Goal: Transaction & Acquisition: Obtain resource

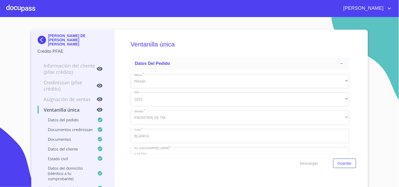
click at [38, 37] on img at bounding box center [43, 40] width 11 height 8
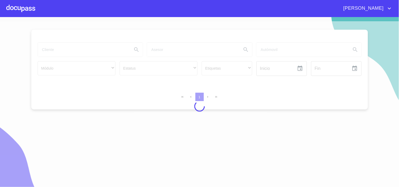
click at [390, 6] on icon "account of current user" at bounding box center [389, 8] width 6 height 6
click at [362, 7] on div at bounding box center [199, 93] width 399 height 187
drag, startPoint x: 379, startPoint y: 0, endPoint x: 231, endPoint y: 12, distance: 148.7
click at [236, 6] on div "[PERSON_NAME]" at bounding box center [213, 8] width 357 height 8
click at [18, 5] on div at bounding box center [20, 8] width 29 height 17
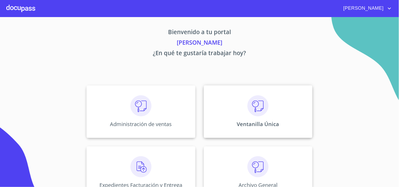
click at [261, 112] on img at bounding box center [257, 105] width 21 height 21
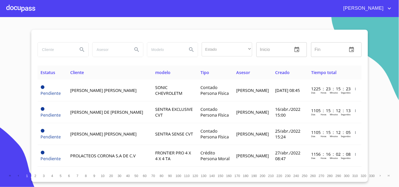
click at [66, 52] on input "search" at bounding box center [56, 50] width 36 height 14
type input "[PERSON_NAME]"
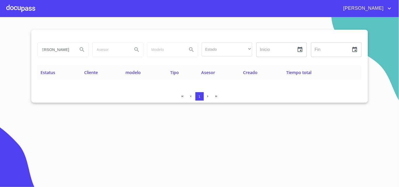
scroll to position [0, 0]
click at [72, 49] on input "[PERSON_NAME]" at bounding box center [56, 50] width 36 height 14
click at [57, 51] on input "[PERSON_NAME]" at bounding box center [56, 50] width 36 height 14
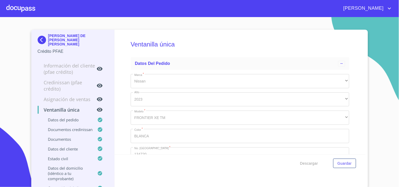
click at [11, 10] on div at bounding box center [20, 8] width 29 height 17
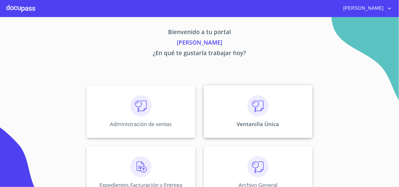
click at [260, 110] on img at bounding box center [257, 105] width 21 height 21
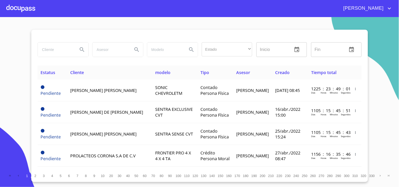
click at [57, 53] on input "search" at bounding box center [56, 50] width 36 height 14
type input "GERARDO MARTIN"
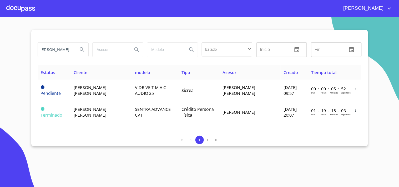
scroll to position [0, 0]
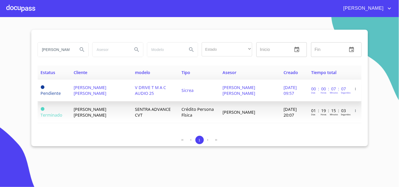
click at [91, 92] on span "GERARDO MARTIN GONZALEZ RODRIGUEZ" at bounding box center [90, 91] width 33 height 12
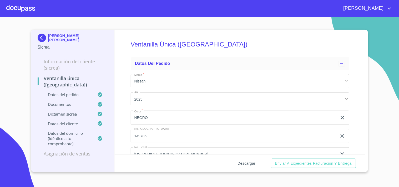
click at [246, 164] on span "Descargar" at bounding box center [247, 163] width 18 height 7
click at [41, 35] on img at bounding box center [43, 38] width 11 height 8
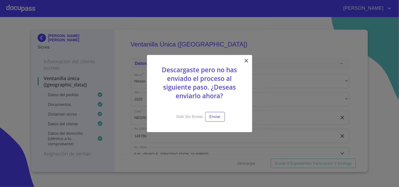
click at [245, 61] on icon at bounding box center [246, 61] width 6 height 6
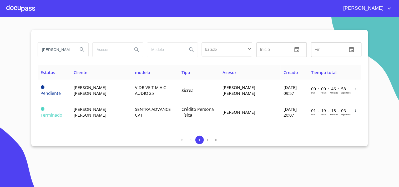
click at [40, 49] on input "GERARDO MARTIN" at bounding box center [56, 50] width 36 height 14
type input "N"
type input "L"
type input "J JESUS AGUILAR"
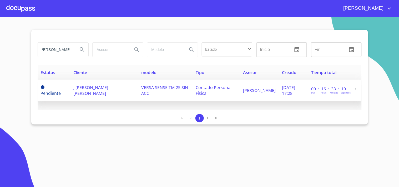
click at [86, 89] on span "J JESUS AGUILAR LUCIO" at bounding box center [90, 91] width 35 height 12
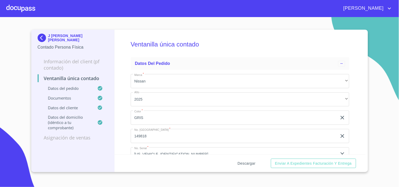
click at [245, 164] on span "Descargar" at bounding box center [247, 163] width 18 height 7
click at [17, 4] on div at bounding box center [20, 8] width 29 height 17
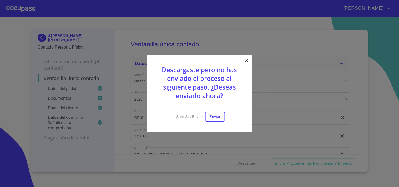
click at [248, 60] on icon at bounding box center [246, 61] width 6 height 6
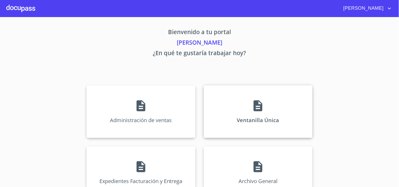
click at [256, 101] on icon at bounding box center [257, 105] width 9 height 11
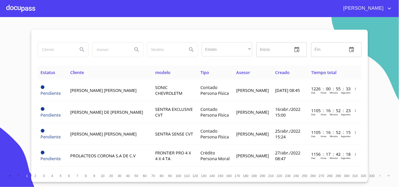
click at [54, 49] on input "search" at bounding box center [56, 50] width 36 height 14
type input "J JESUS AGUILAR"
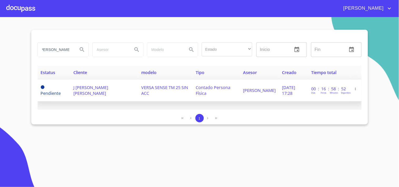
click at [101, 90] on td "J JESUS AGUILAR LUCIO" at bounding box center [104, 91] width 68 height 22
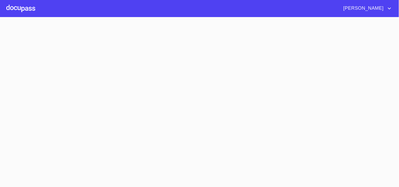
click at [101, 90] on section at bounding box center [199, 102] width 399 height 170
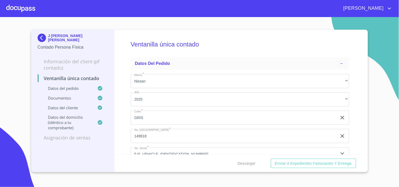
click at [243, 163] on span "Descargar" at bounding box center [247, 163] width 18 height 7
